Goal: Task Accomplishment & Management: Use online tool/utility

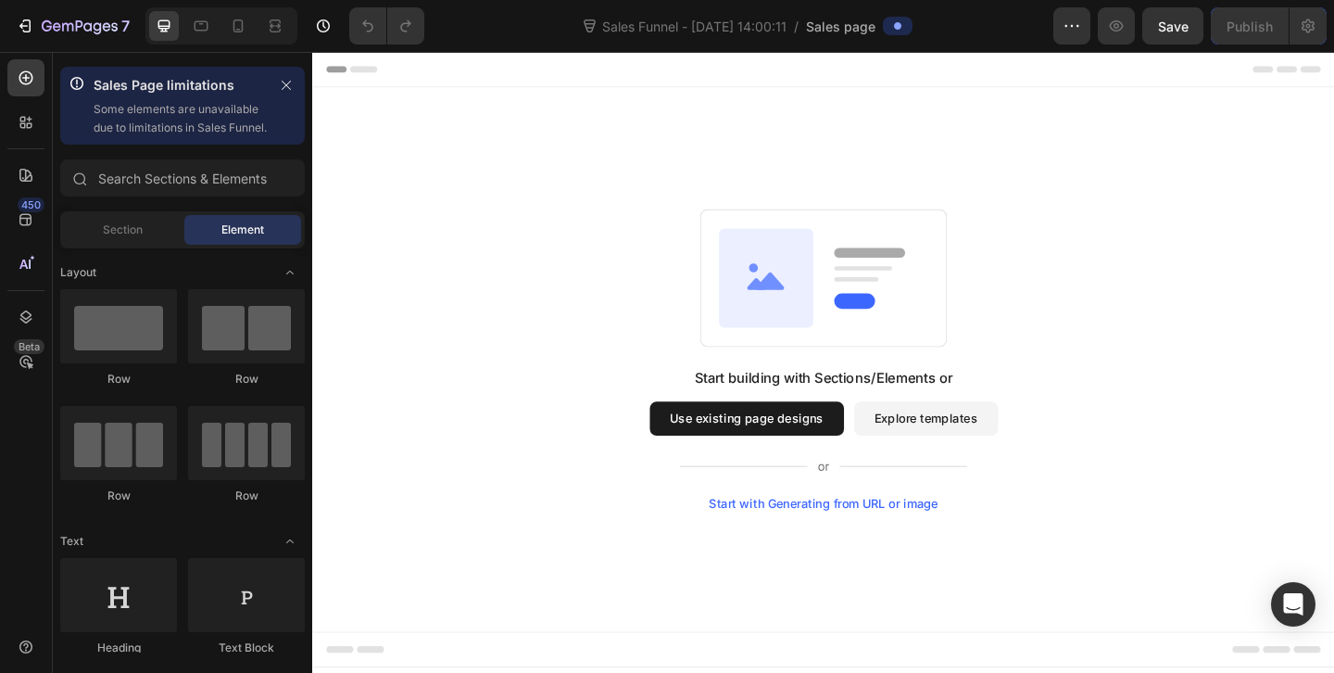
click at [980, 452] on button "Explore templates" at bounding box center [979, 450] width 157 height 37
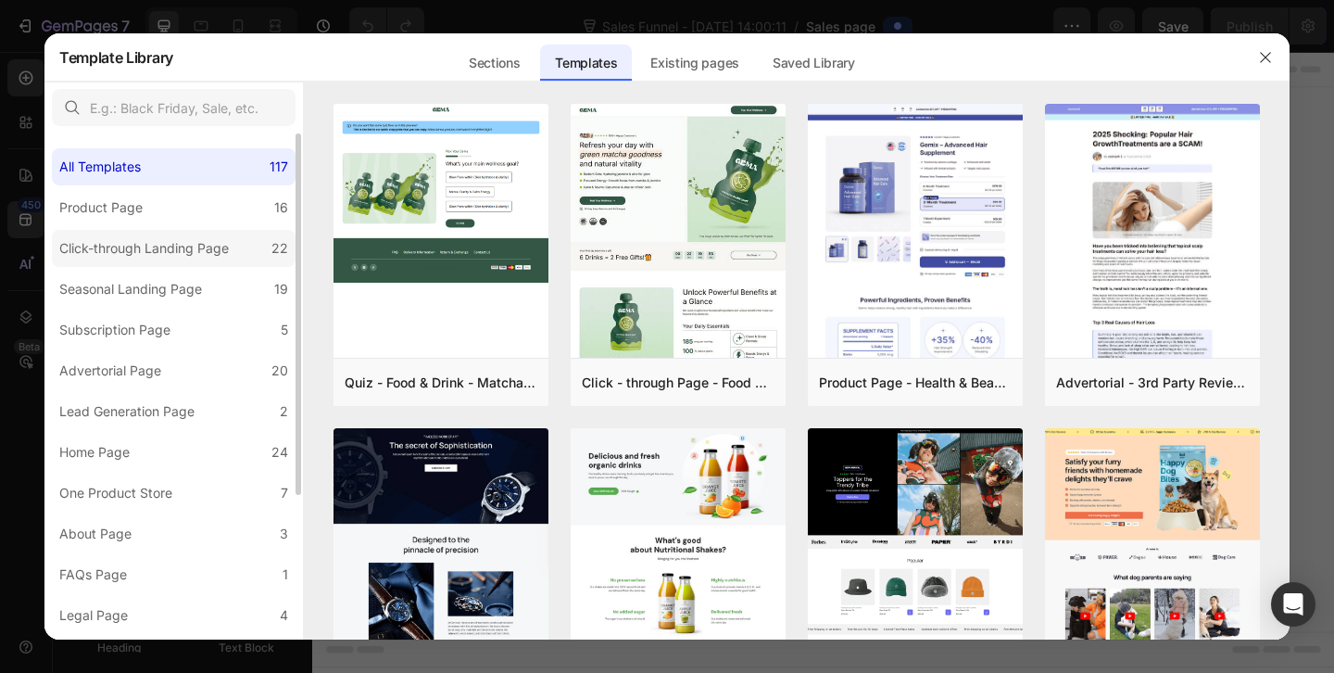
click at [169, 246] on div "Click-through Landing Page" at bounding box center [144, 248] width 170 height 22
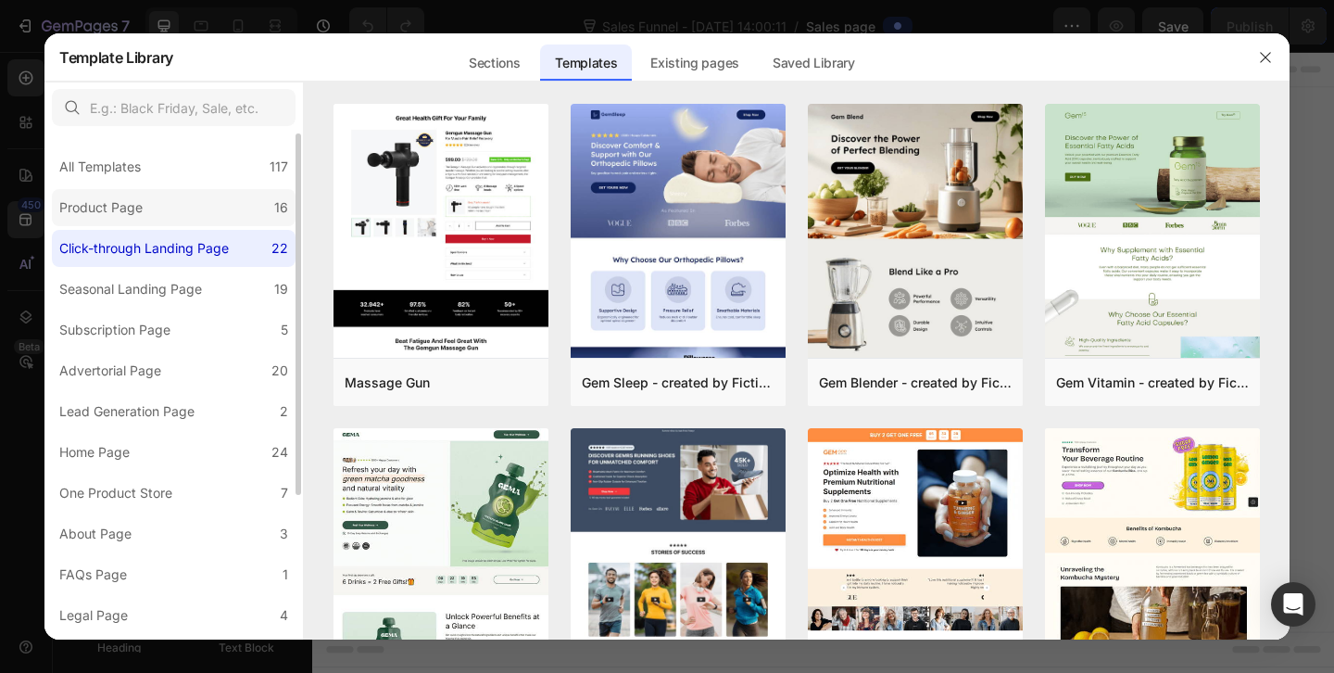
click at [116, 212] on div "Product Page" at bounding box center [100, 207] width 83 height 22
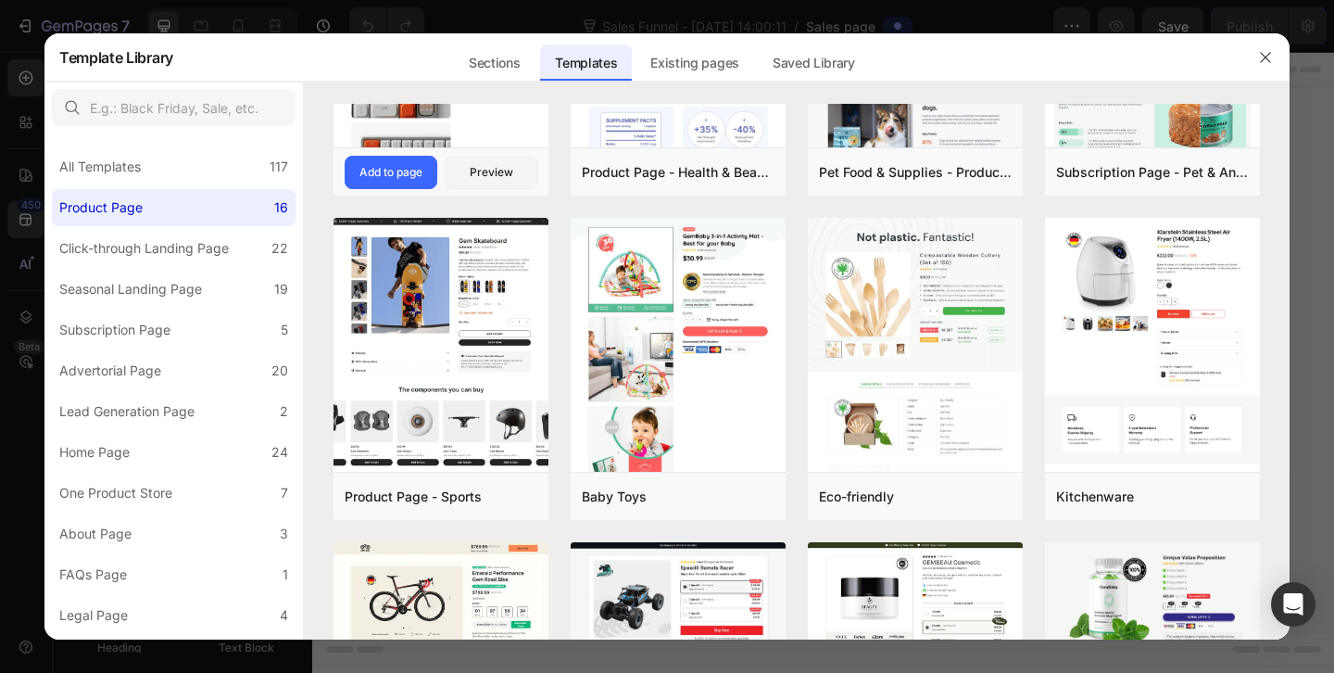
scroll to position [690, 0]
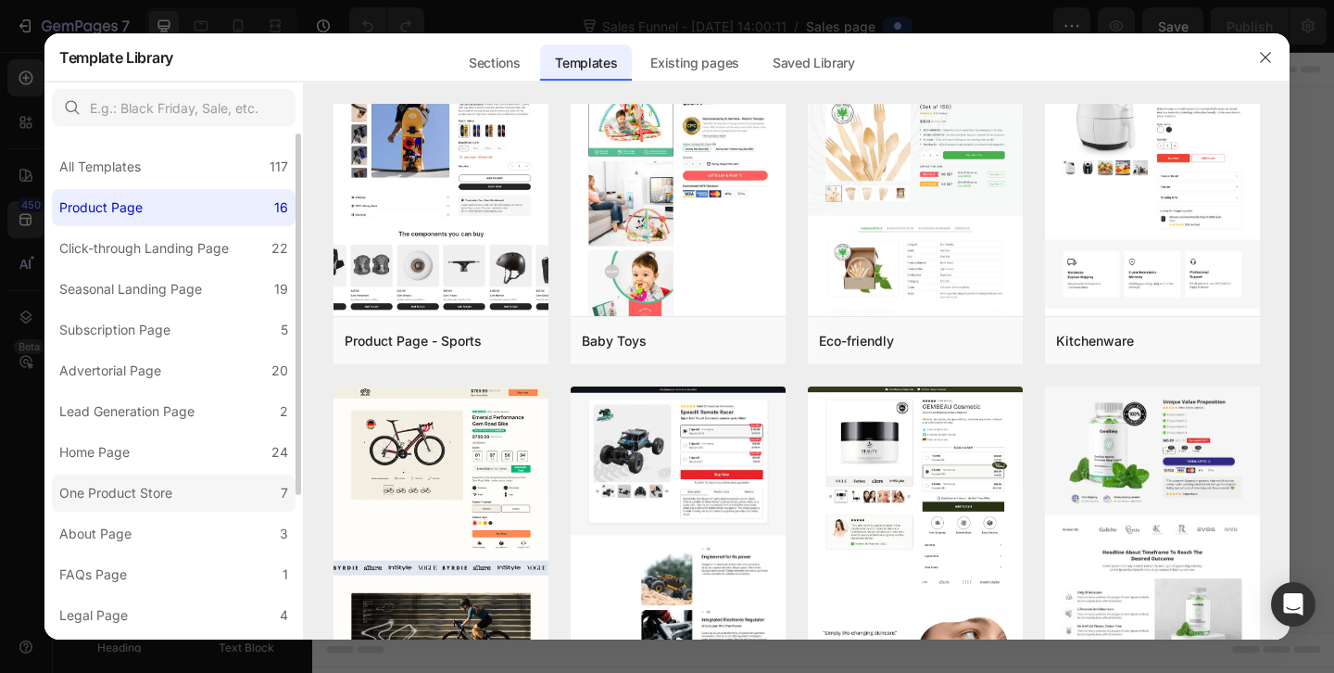
click at [192, 497] on label "One Product Store 7" at bounding box center [174, 492] width 244 height 37
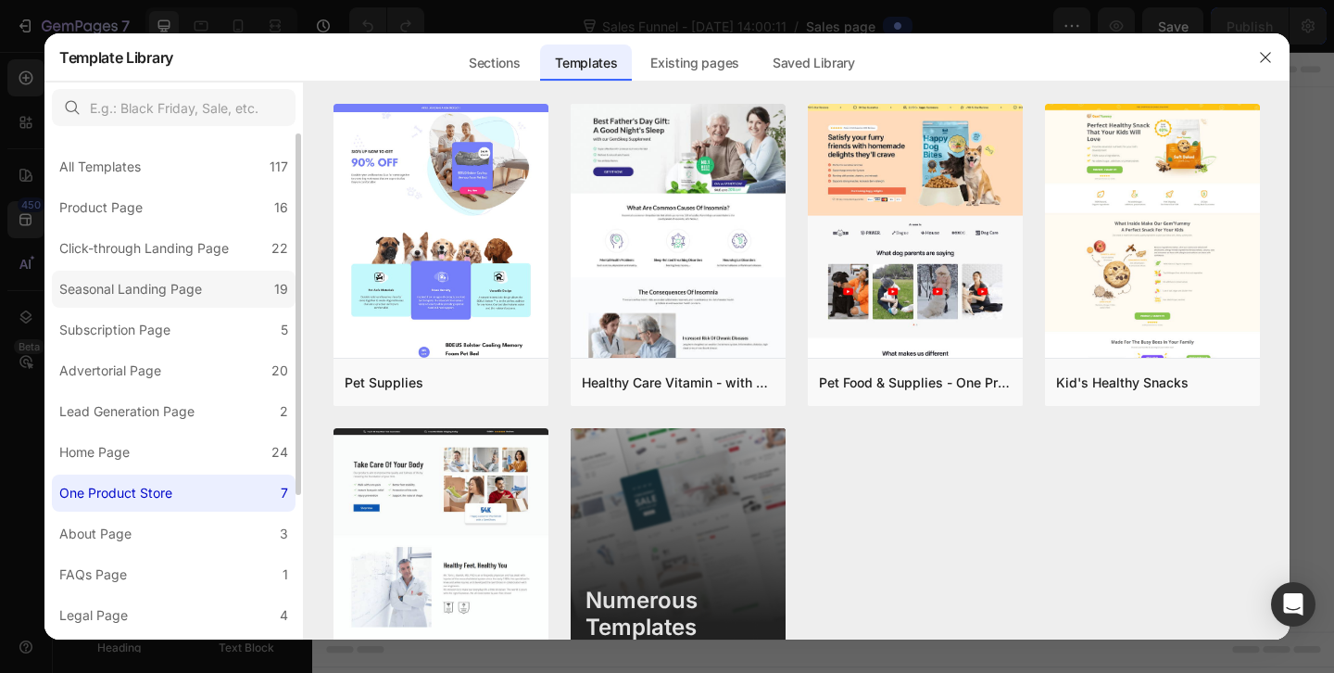
click at [141, 295] on div "Seasonal Landing Page" at bounding box center [130, 289] width 143 height 22
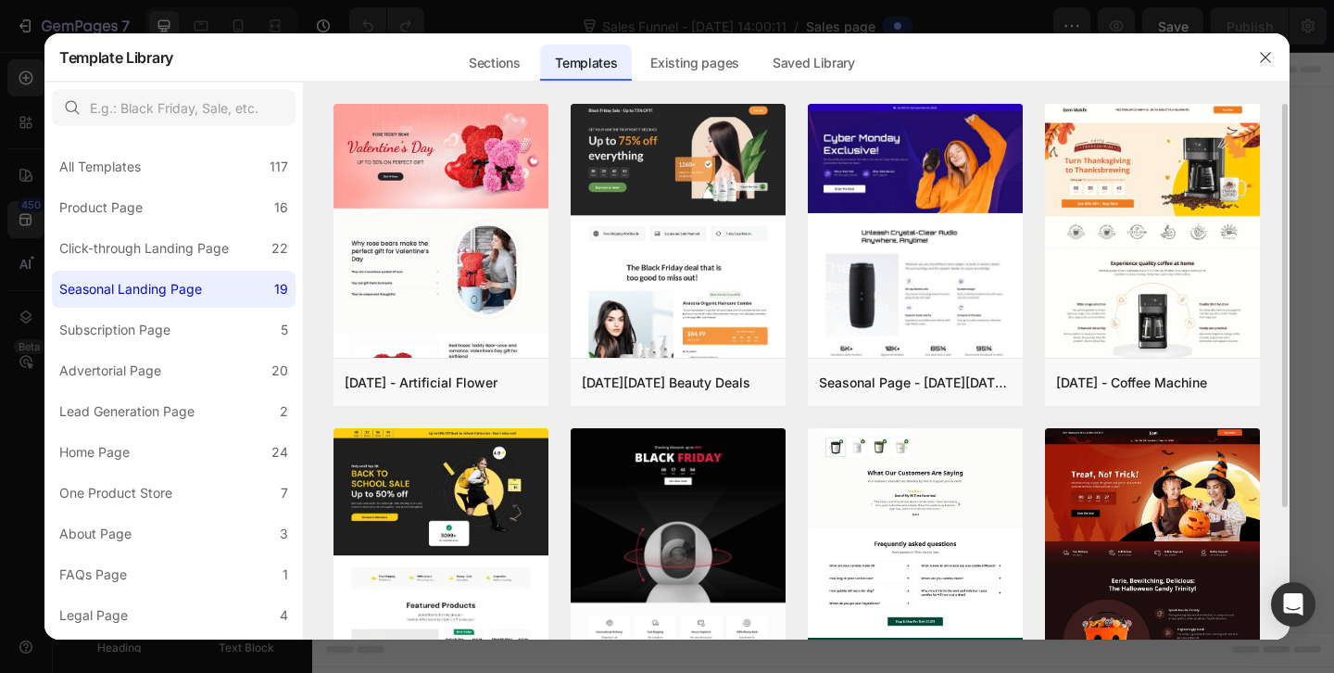
click at [925, 494] on img at bounding box center [915, 387] width 215 height 591
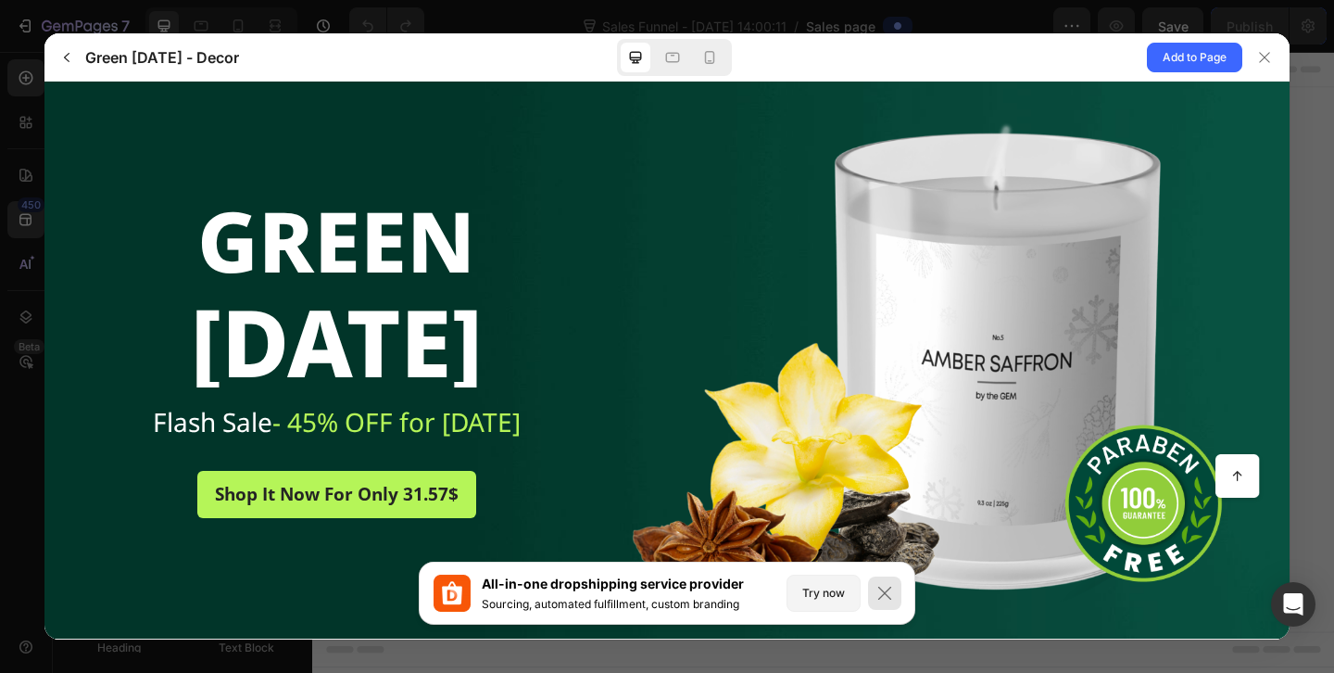
click at [887, 598] on icon at bounding box center [884, 593] width 19 height 19
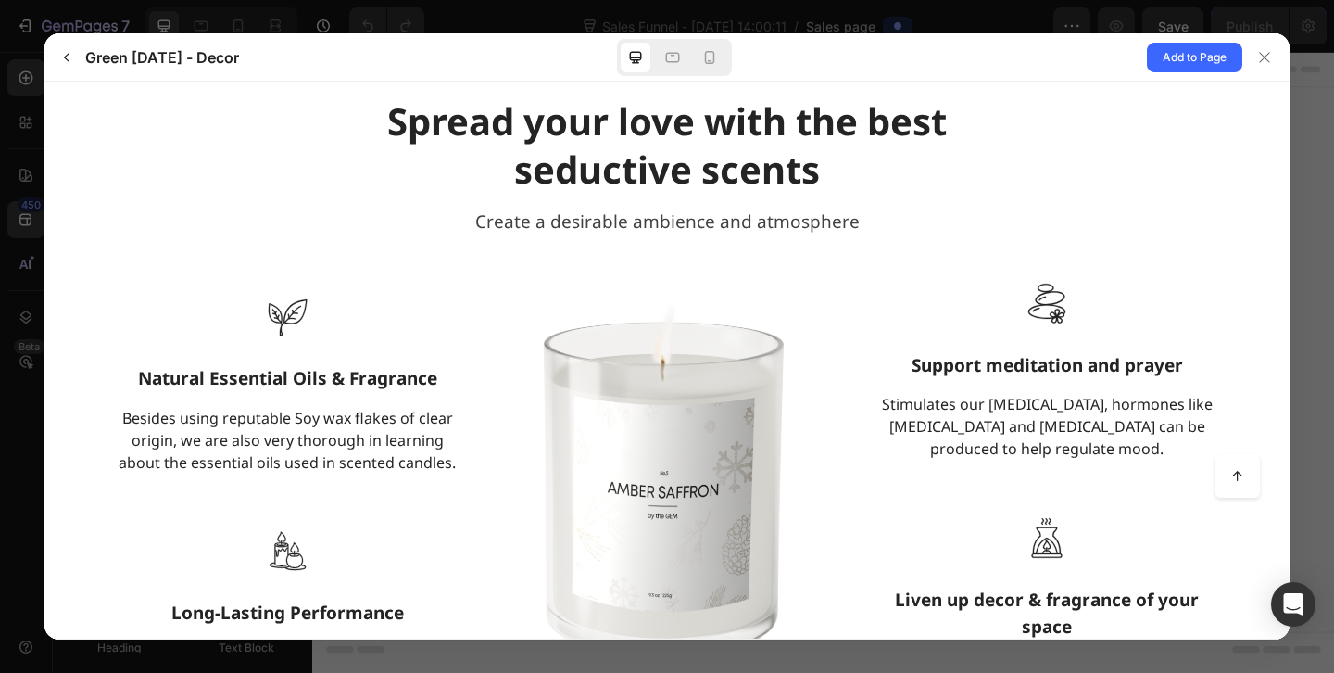
scroll to position [890, 0]
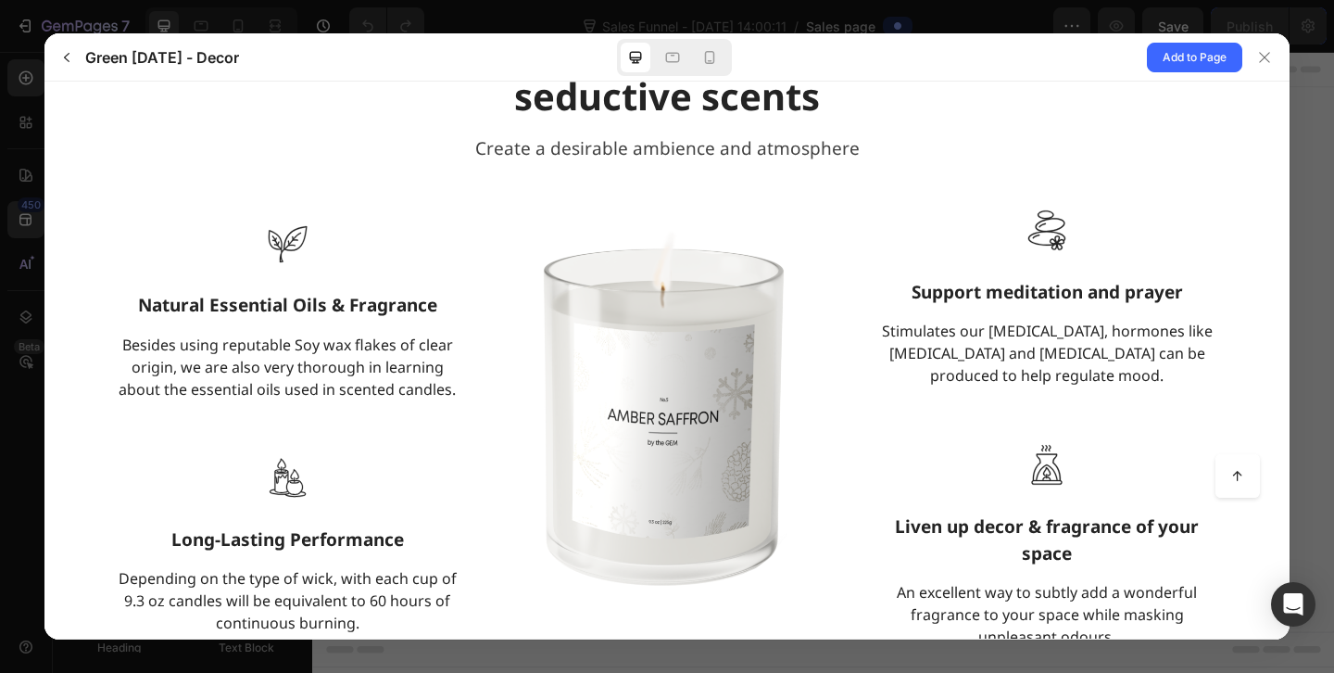
click at [618, 477] on img at bounding box center [667, 422] width 352 height 462
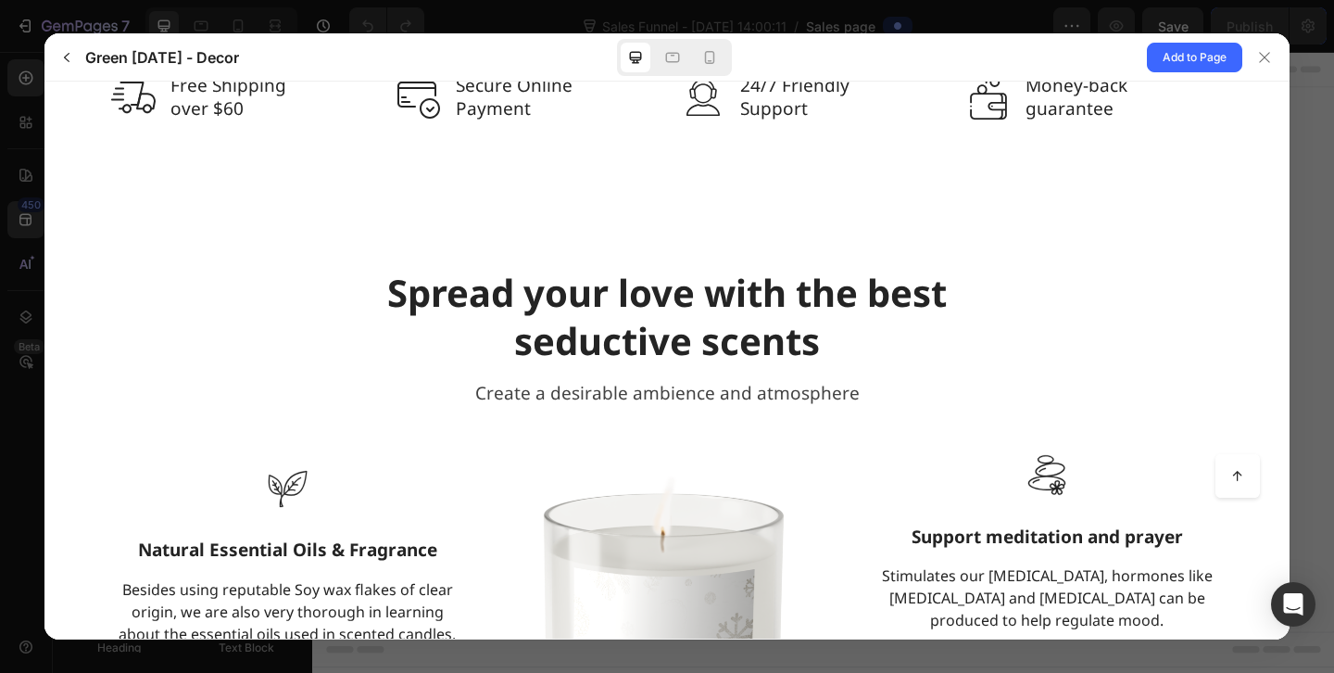
scroll to position [0, 0]
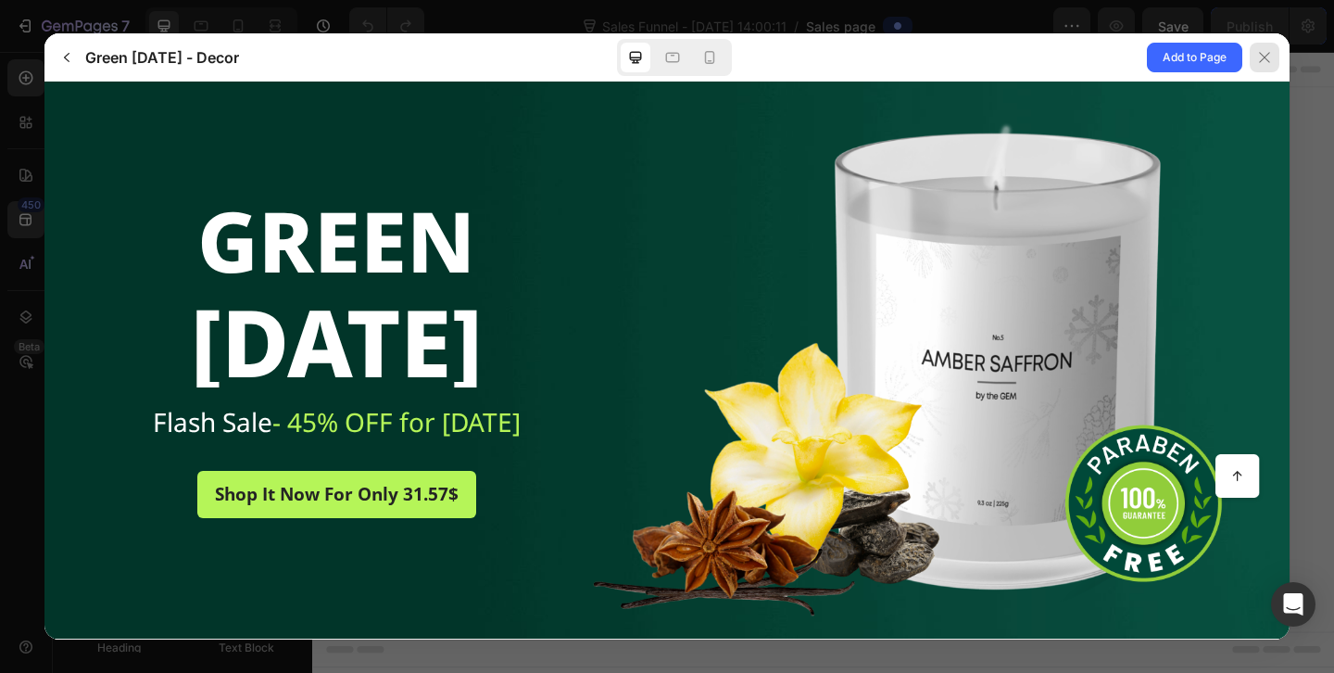
click at [1270, 62] on icon at bounding box center [1264, 57] width 15 height 15
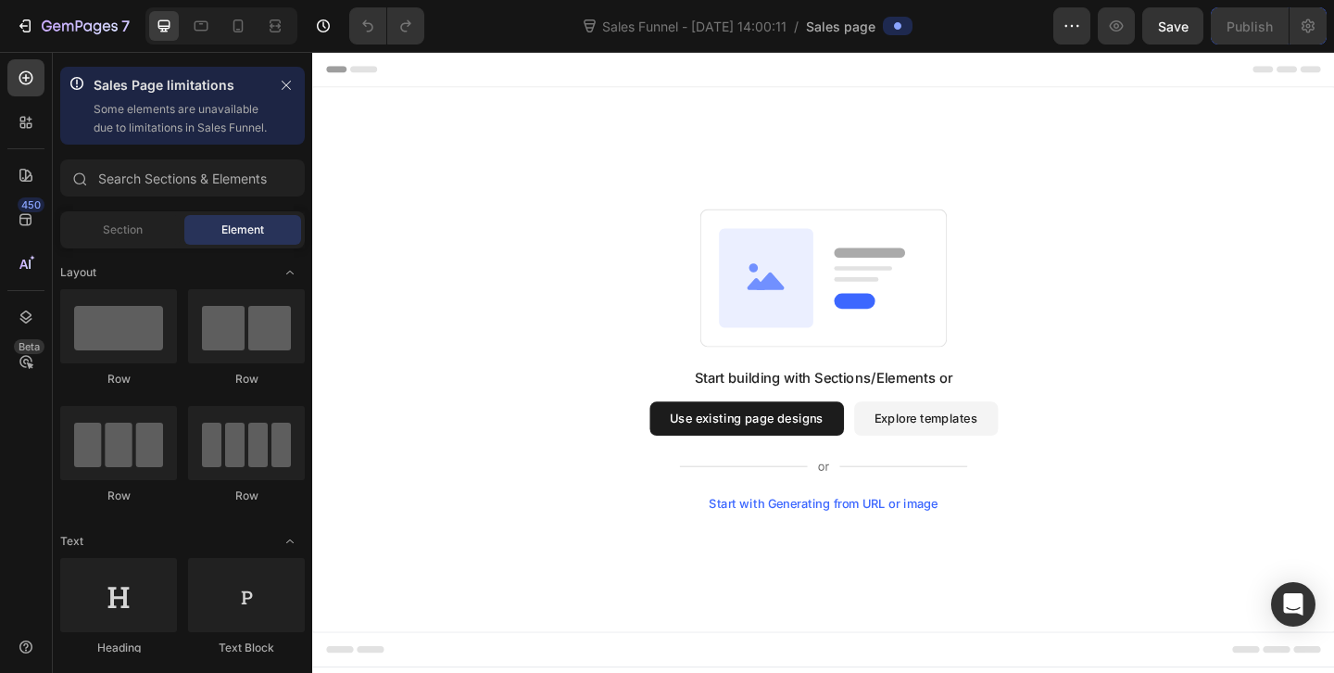
click at [1012, 444] on button "Explore templates" at bounding box center [979, 450] width 157 height 37
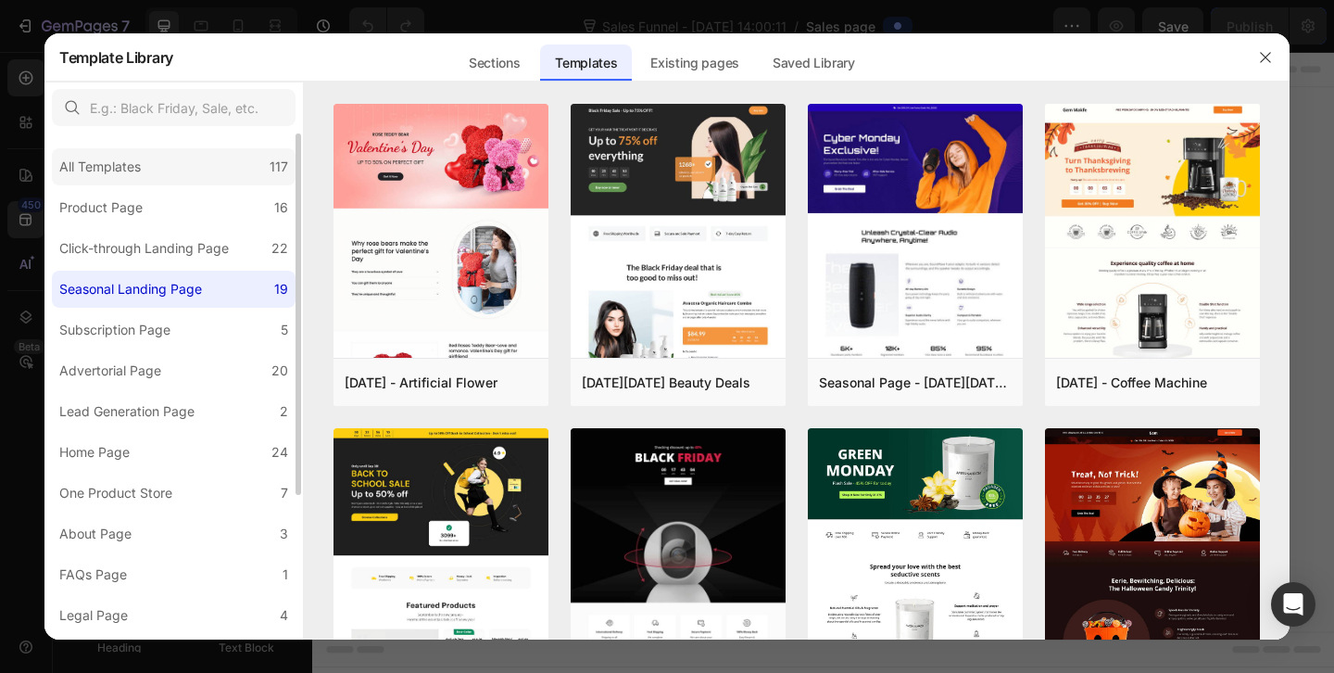
click at [176, 170] on div "All Templates 117" at bounding box center [174, 166] width 244 height 37
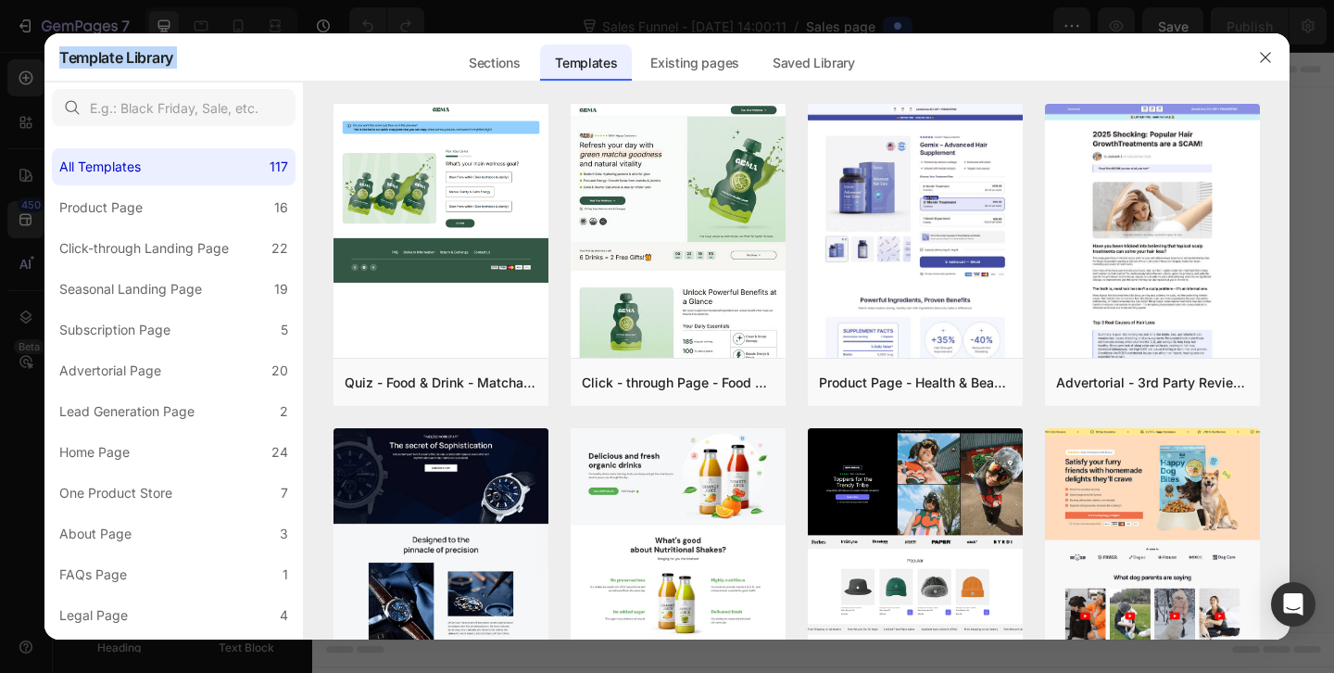
drag, startPoint x: 400, startPoint y: 49, endPoint x: 697, endPoint y: -19, distance: 304.1
click at [697, 0] on html "7 Version history Sales Funnel - [DATE] 14:00:11 / Sales page Preview Save Publ…" at bounding box center [667, 0] width 1334 height 0
click at [135, 245] on div "Click-through Landing Page" at bounding box center [144, 248] width 170 height 22
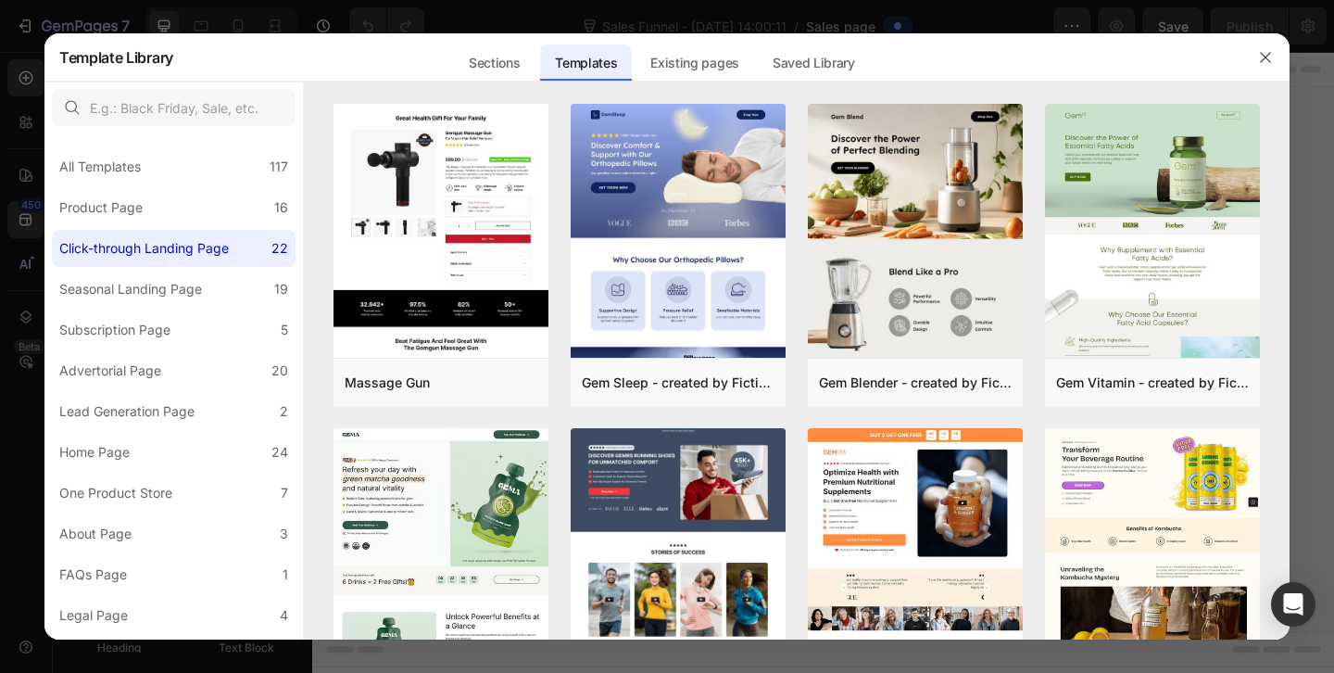
drag, startPoint x: 260, startPoint y: 64, endPoint x: 441, endPoint y: 63, distance: 180.6
click at [441, 63] on div "Sections Templates Existing pages Saved Library Templates Saved Library" at bounding box center [660, 57] width 975 height 48
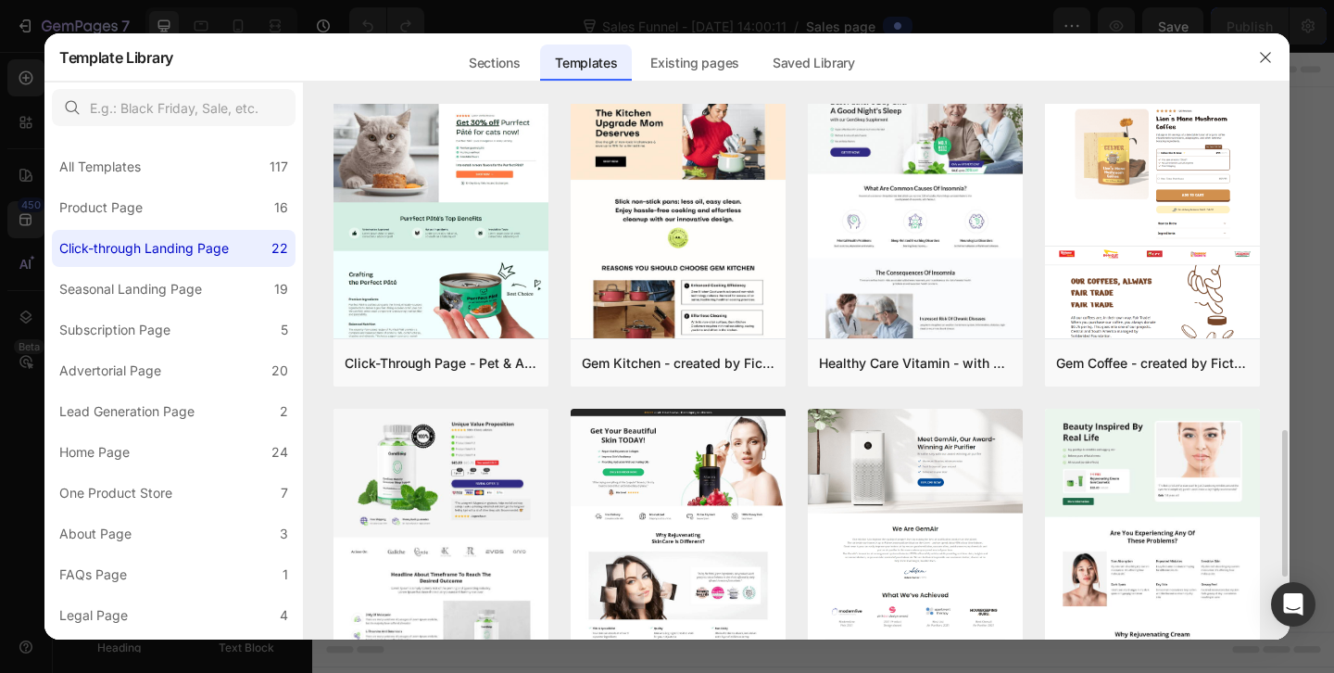
scroll to position [1076, 0]
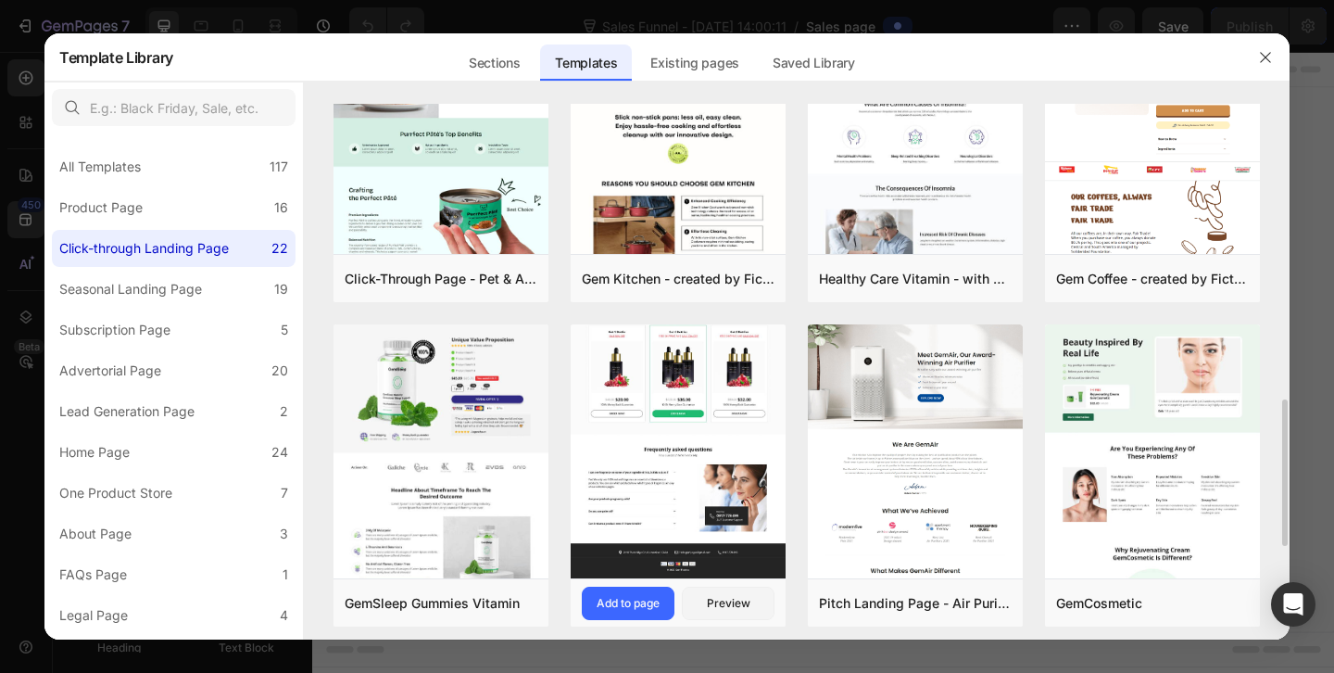
click at [745, 433] on img at bounding box center [678, 94] width 215 height 970
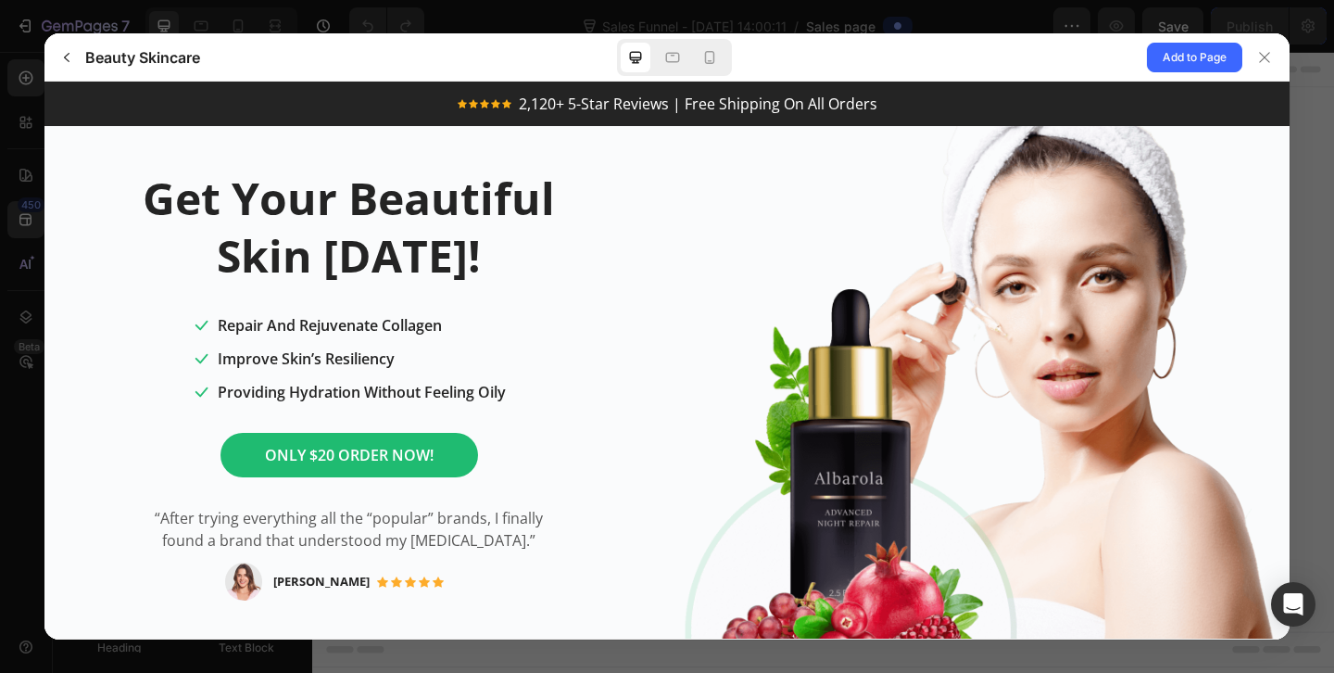
scroll to position [0, 0]
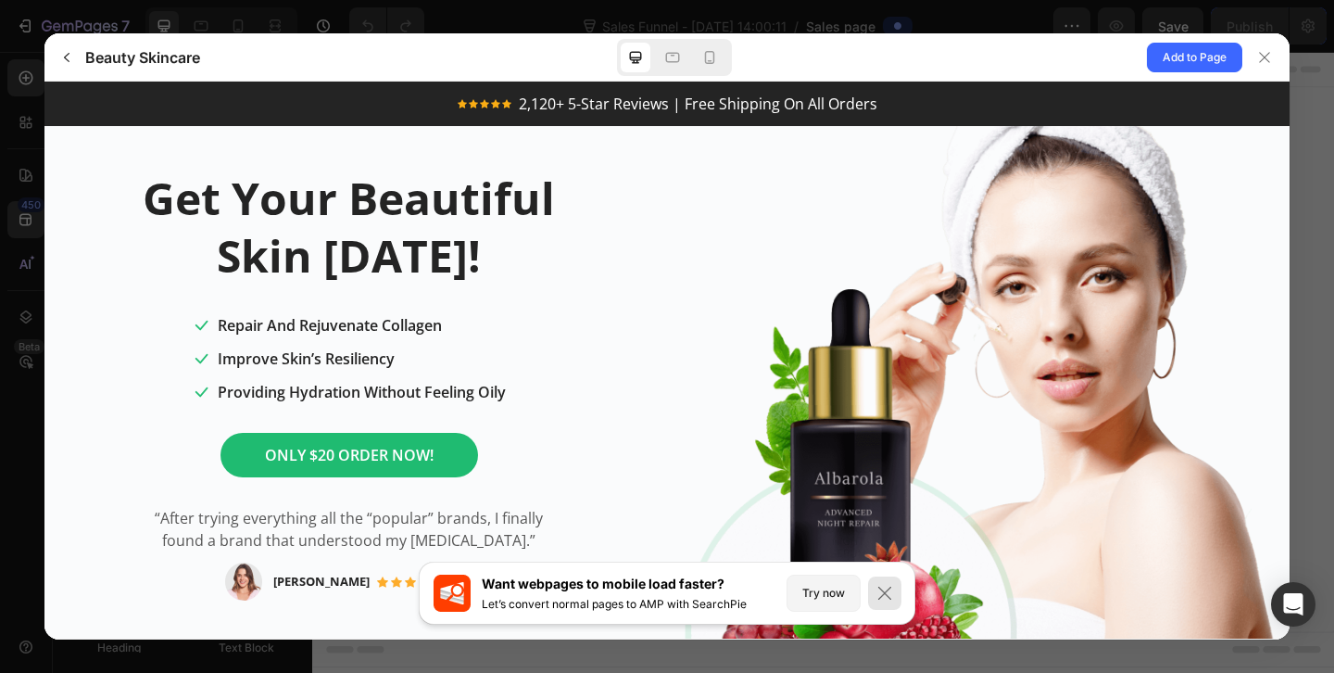
click at [888, 592] on icon at bounding box center [884, 593] width 19 height 19
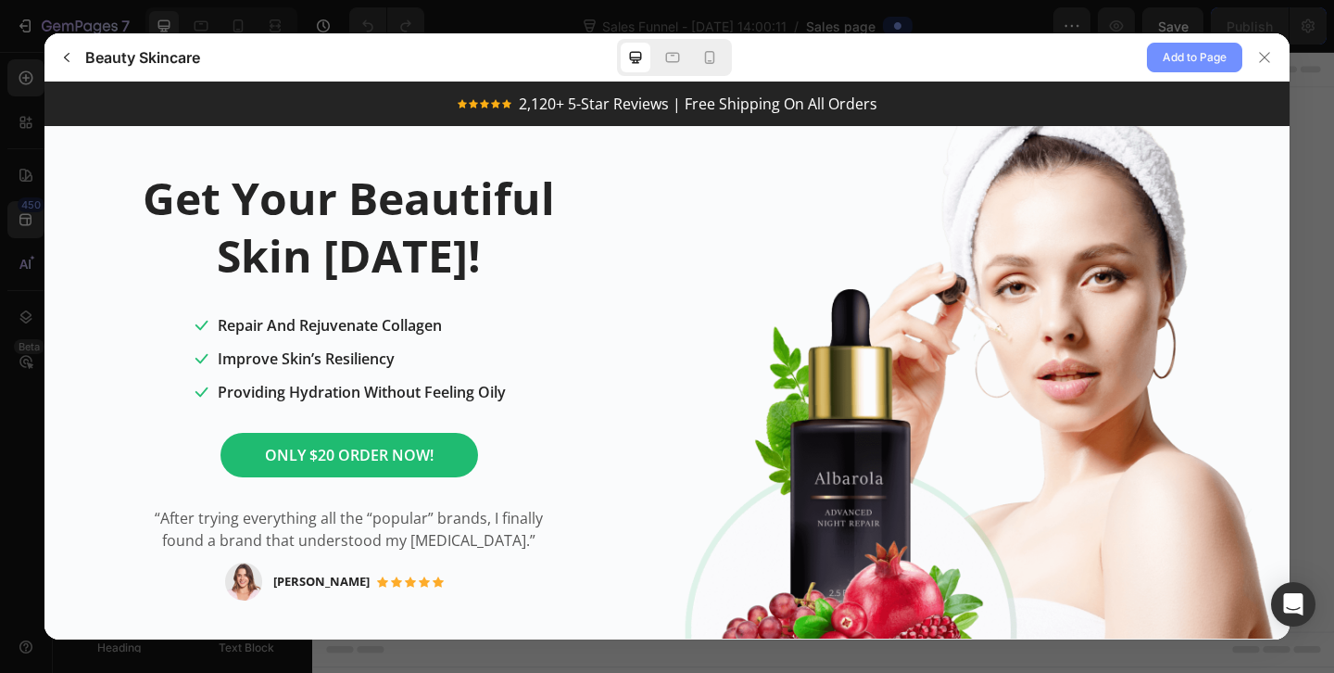
click at [1182, 55] on span "Add to Page" at bounding box center [1195, 57] width 64 height 22
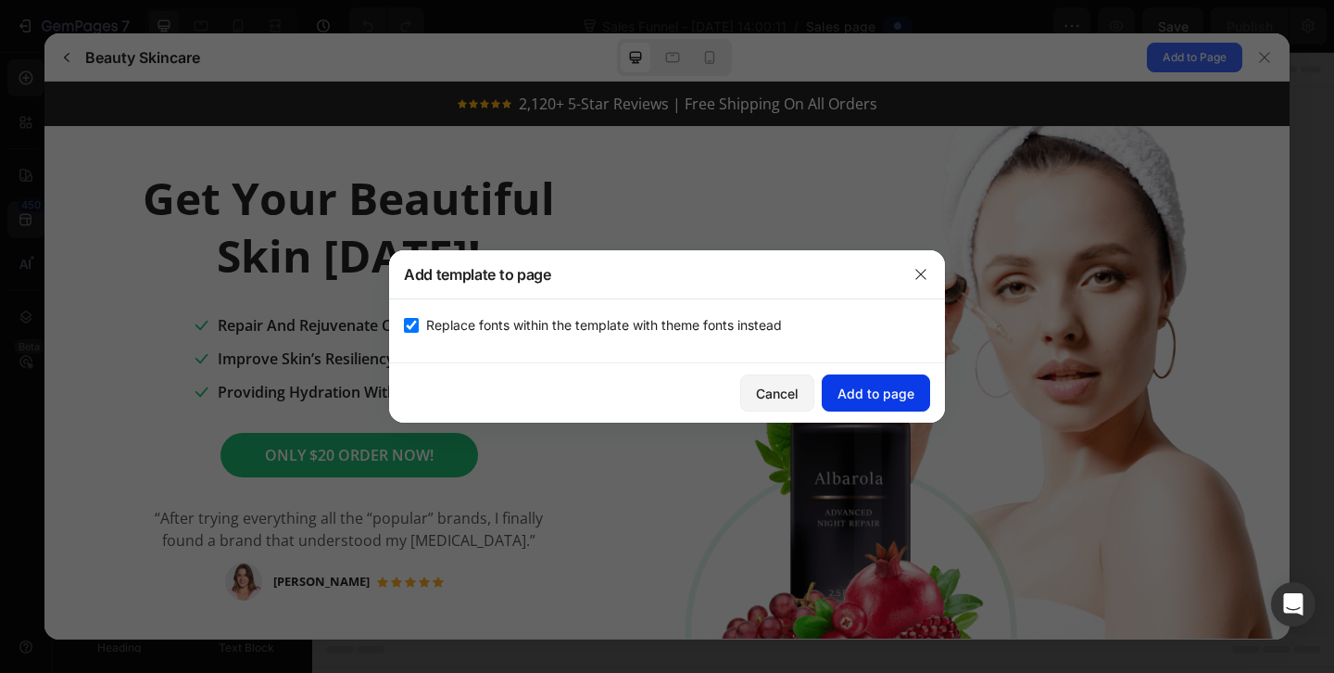
click at [901, 387] on div "Add to page" at bounding box center [875, 393] width 77 height 19
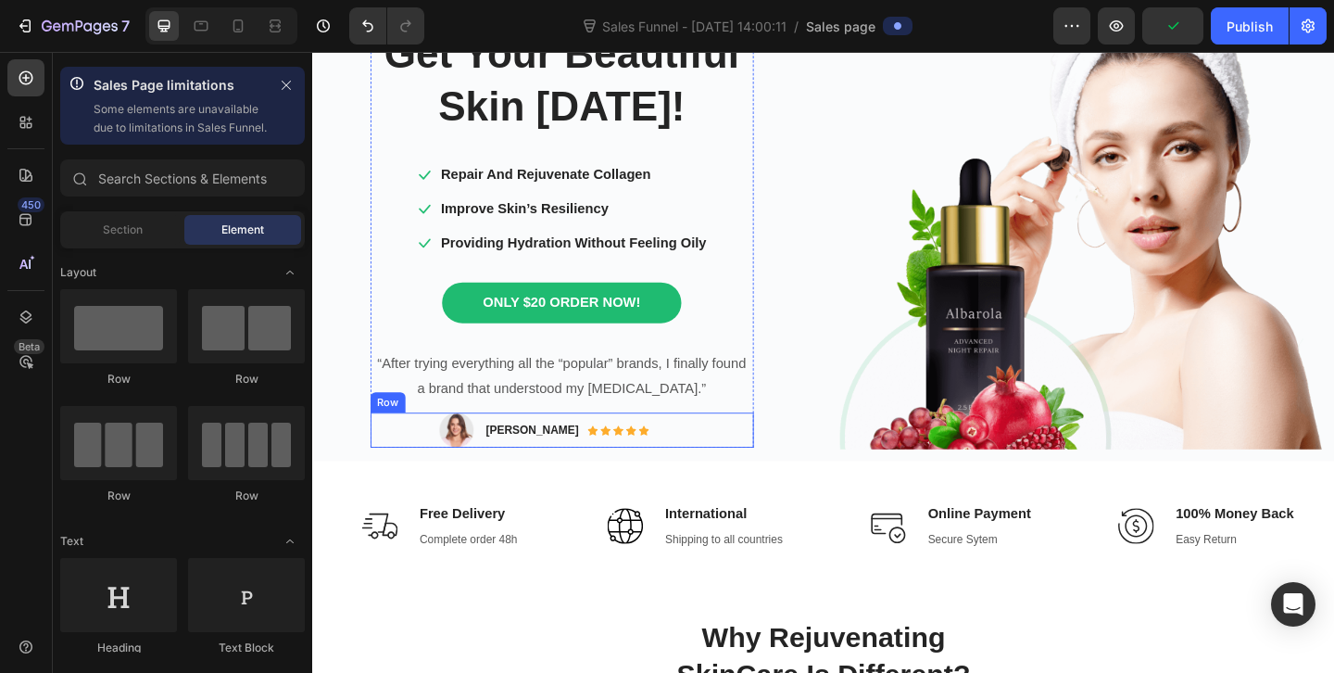
scroll to position [83, 0]
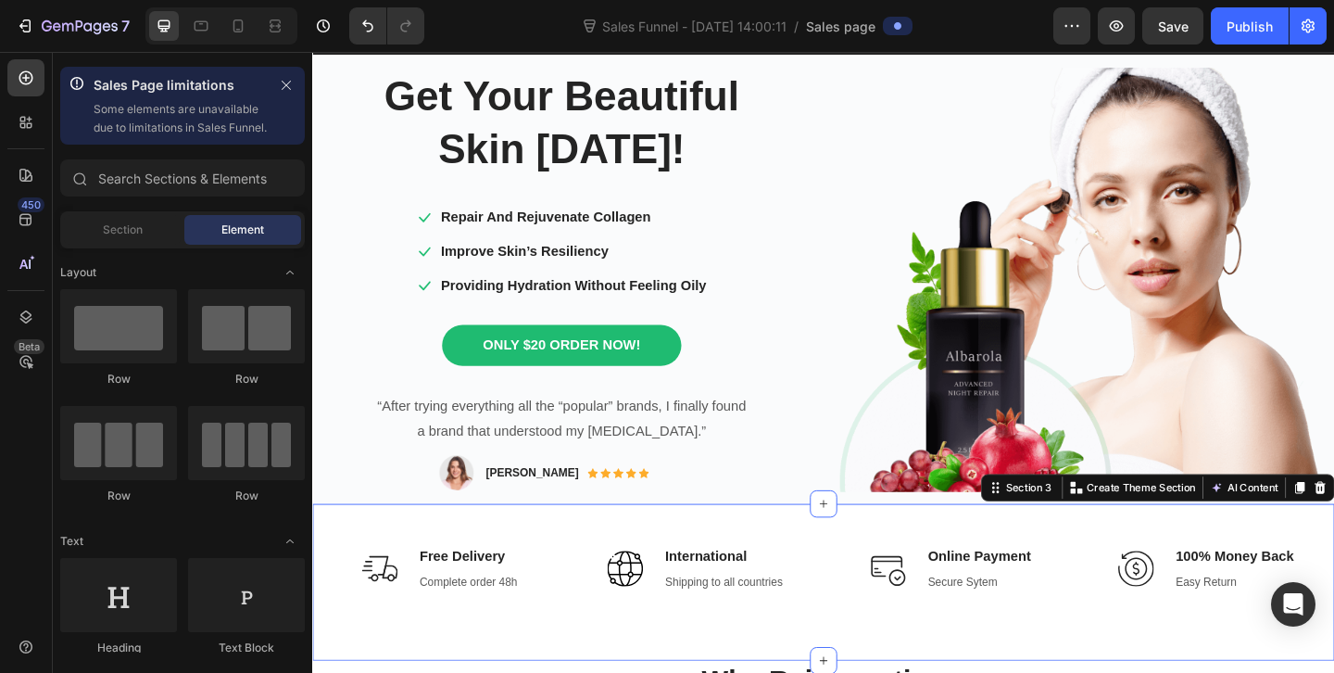
click at [350, 671] on div "Image Free Delivery Text block Complete order 48h Text block Row Image Internat…" at bounding box center [868, 628] width 1112 height 170
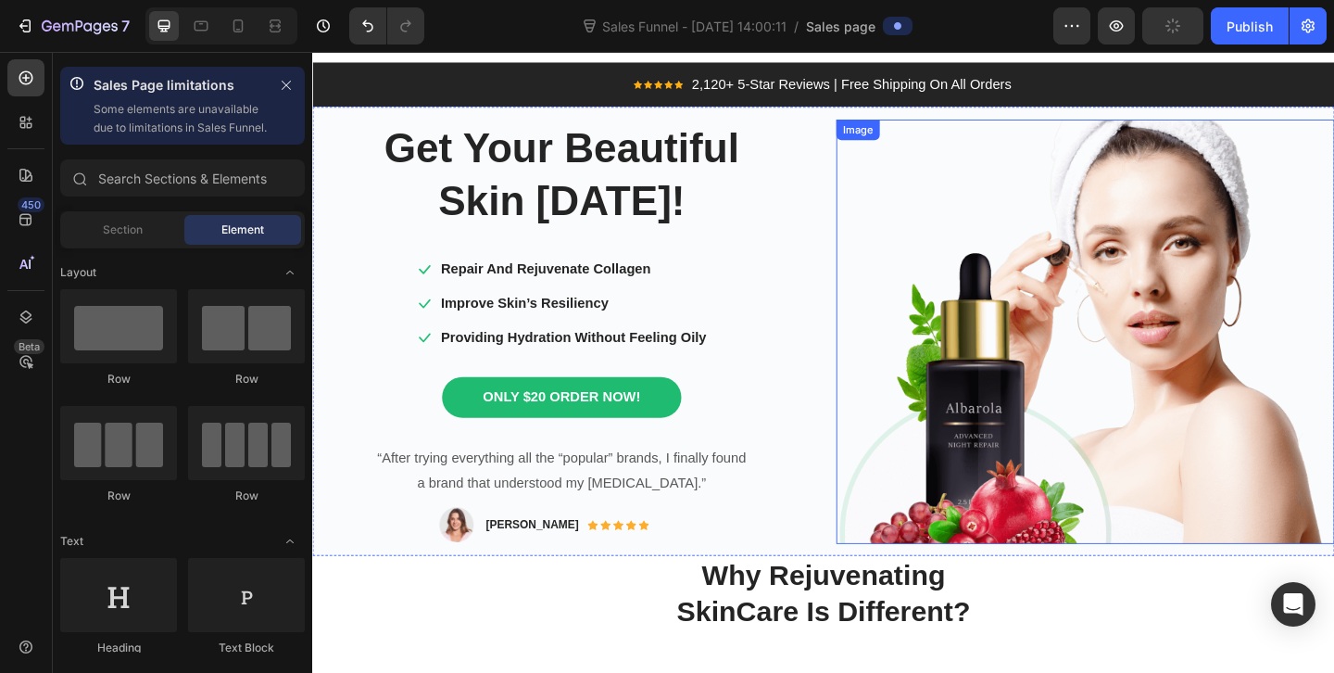
scroll to position [0, 0]
